Goal: Find specific page/section: Find specific page/section

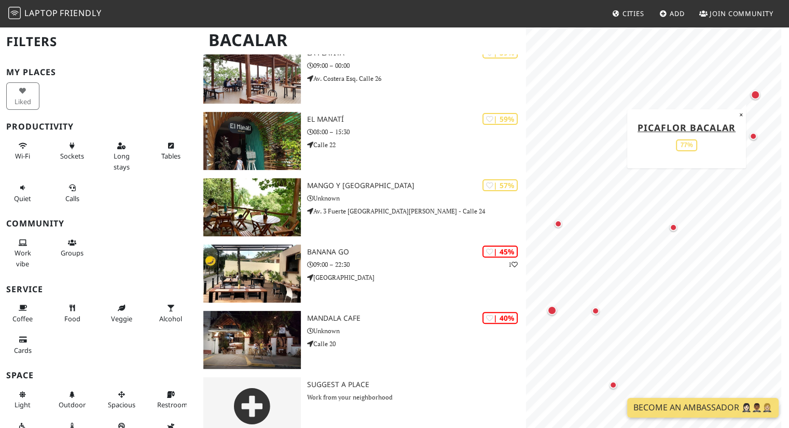
scroll to position [242, 0]
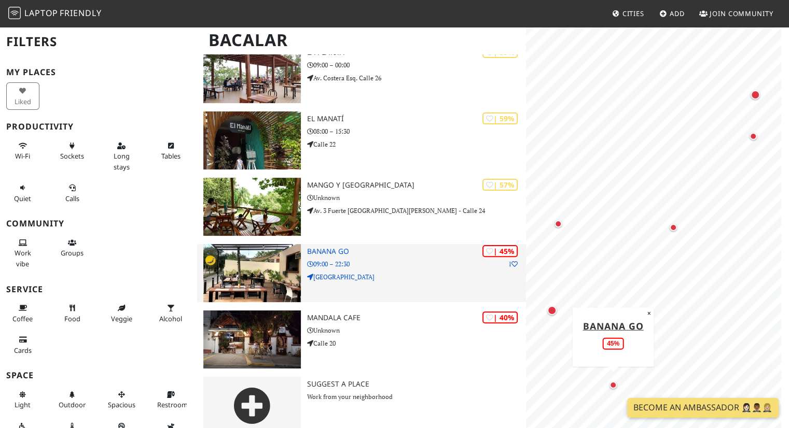
click at [332, 247] on h3 "Banana Go" at bounding box center [416, 251] width 219 height 9
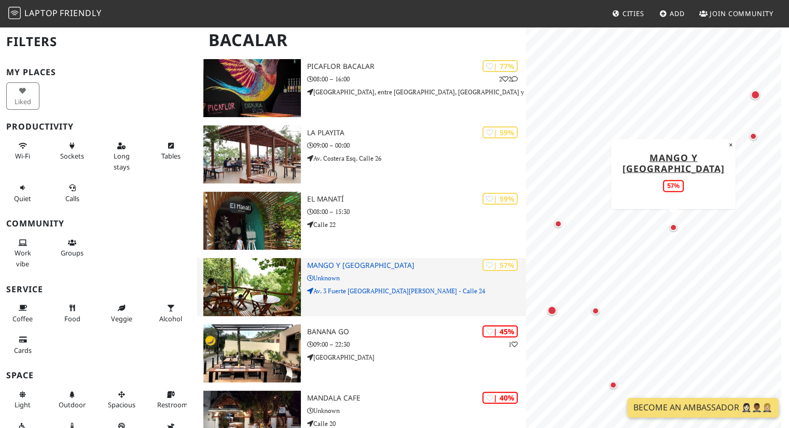
scroll to position [0, 0]
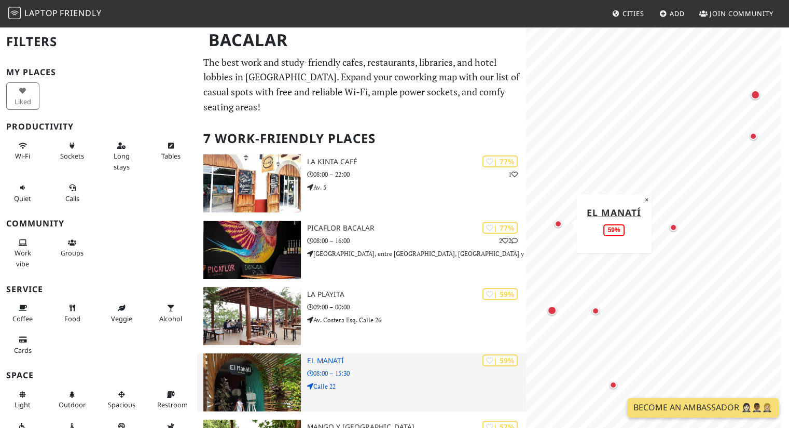
click at [330, 357] on h3 "El Manatí" at bounding box center [416, 361] width 219 height 9
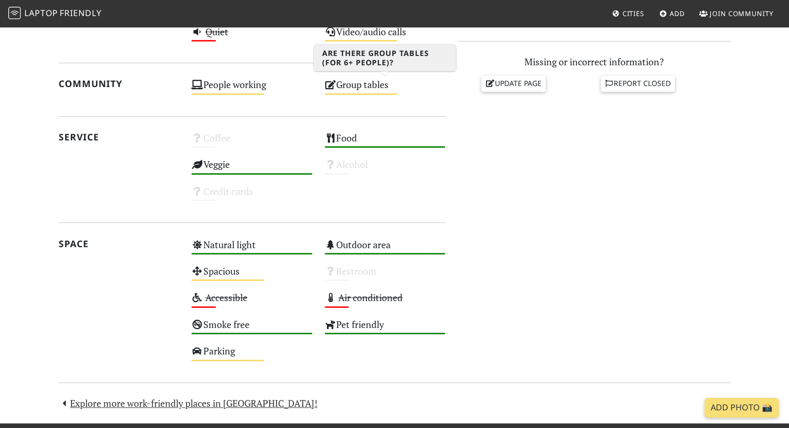
scroll to position [467, 0]
